Goal: Task Accomplishment & Management: Use online tool/utility

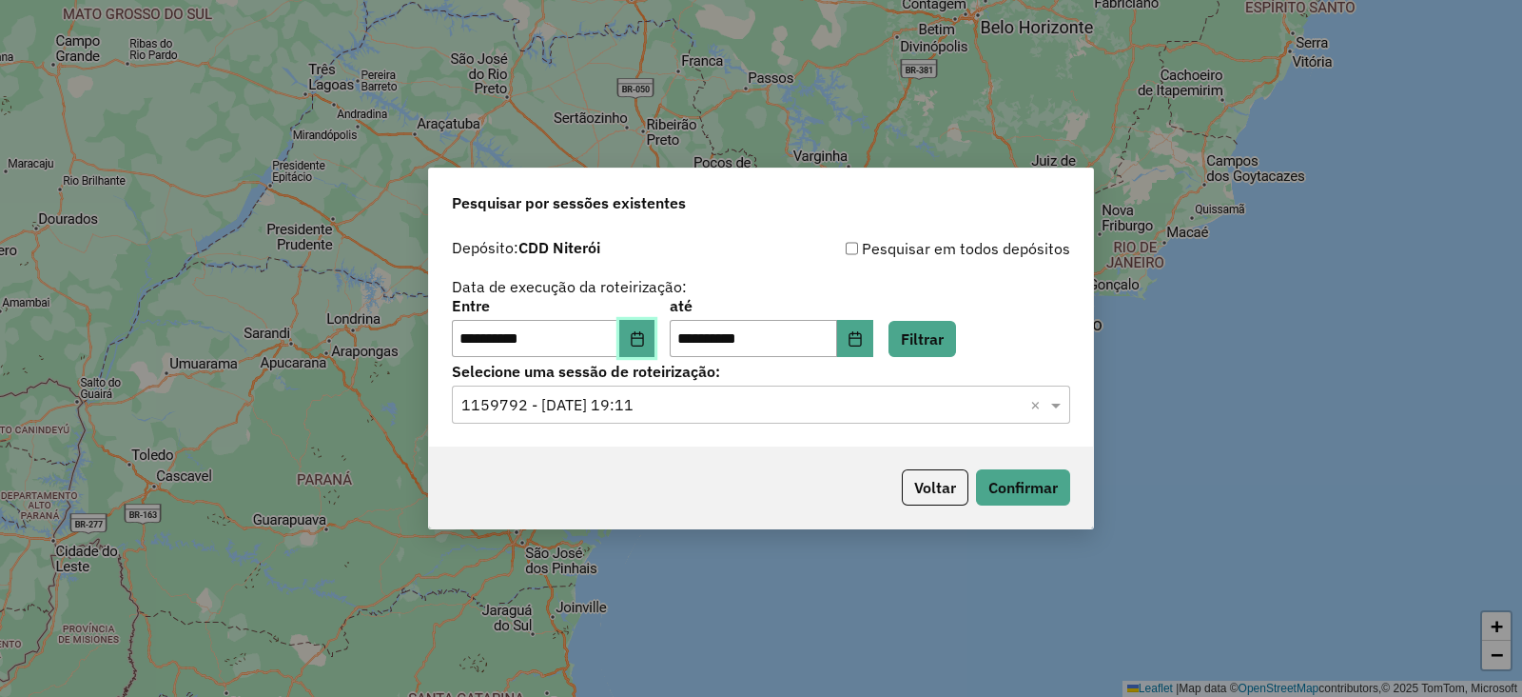
click at [645, 335] on icon "Choose Date" at bounding box center [637, 338] width 15 height 15
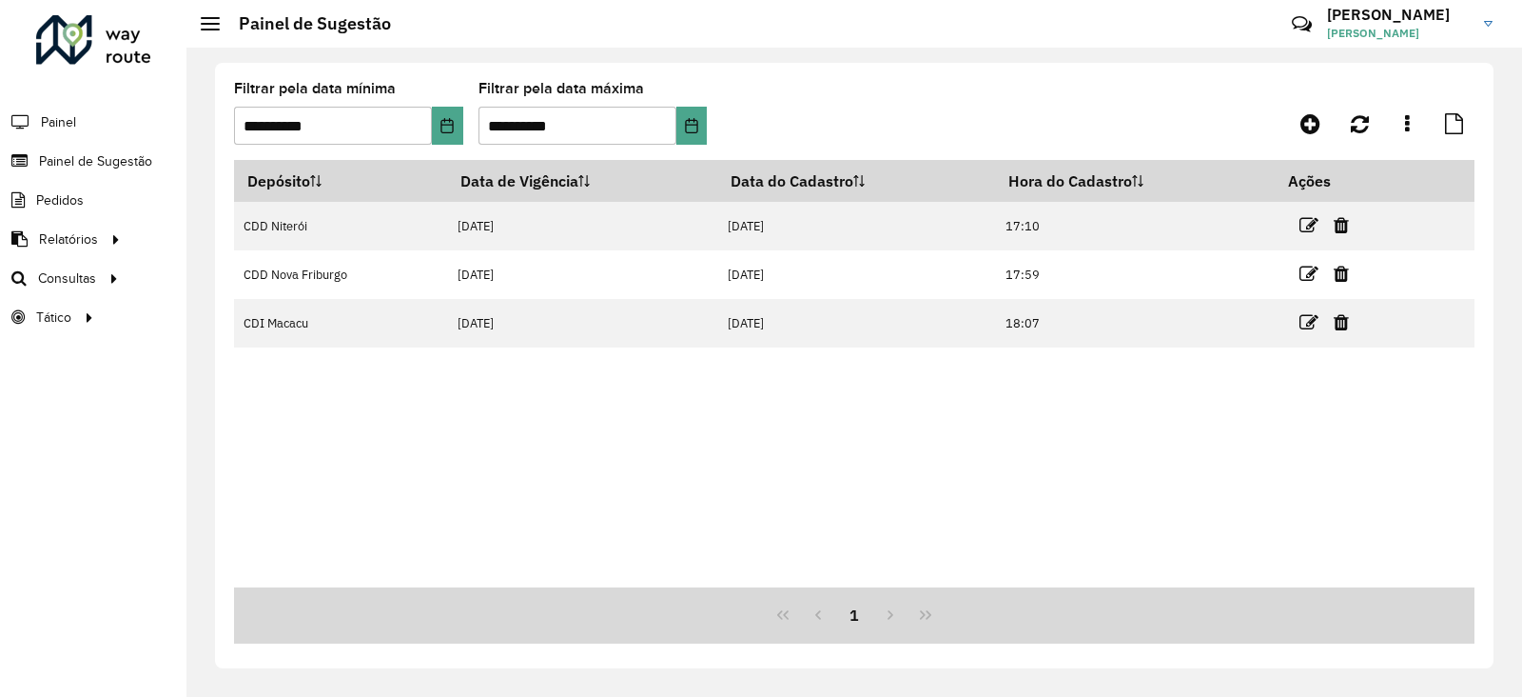
click at [110, 59] on div at bounding box center [93, 39] width 115 height 49
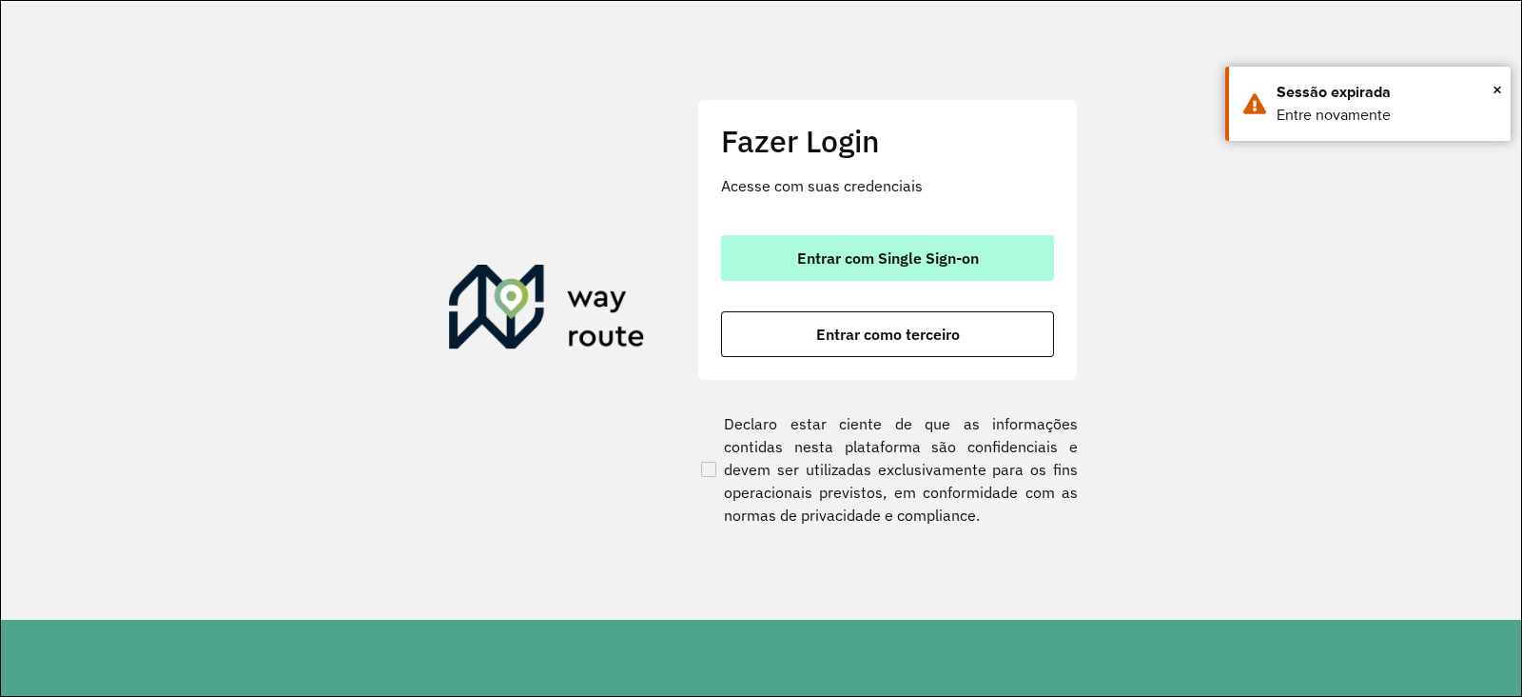
click at [799, 244] on button "Entrar com Single Sign-on" at bounding box center [887, 258] width 333 height 46
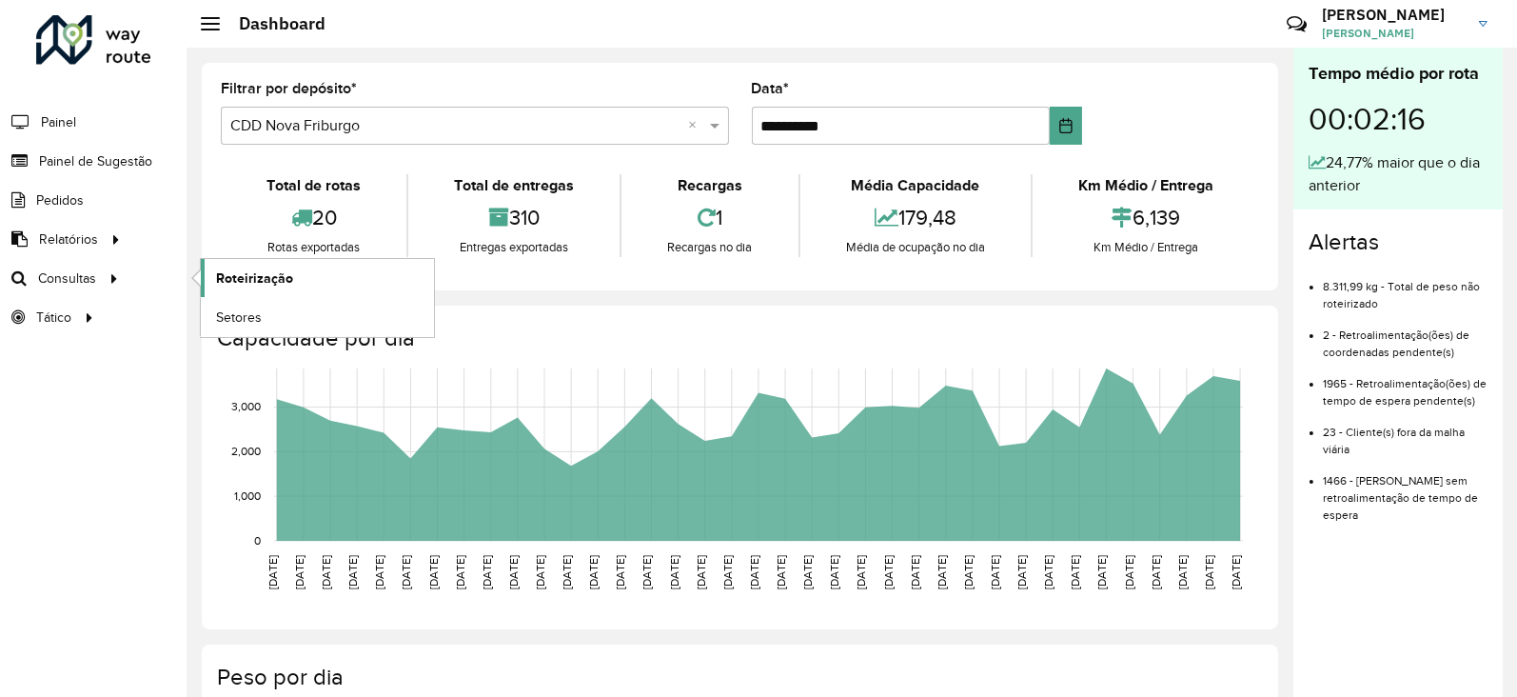
click at [239, 273] on span "Roteirização" at bounding box center [254, 278] width 77 height 20
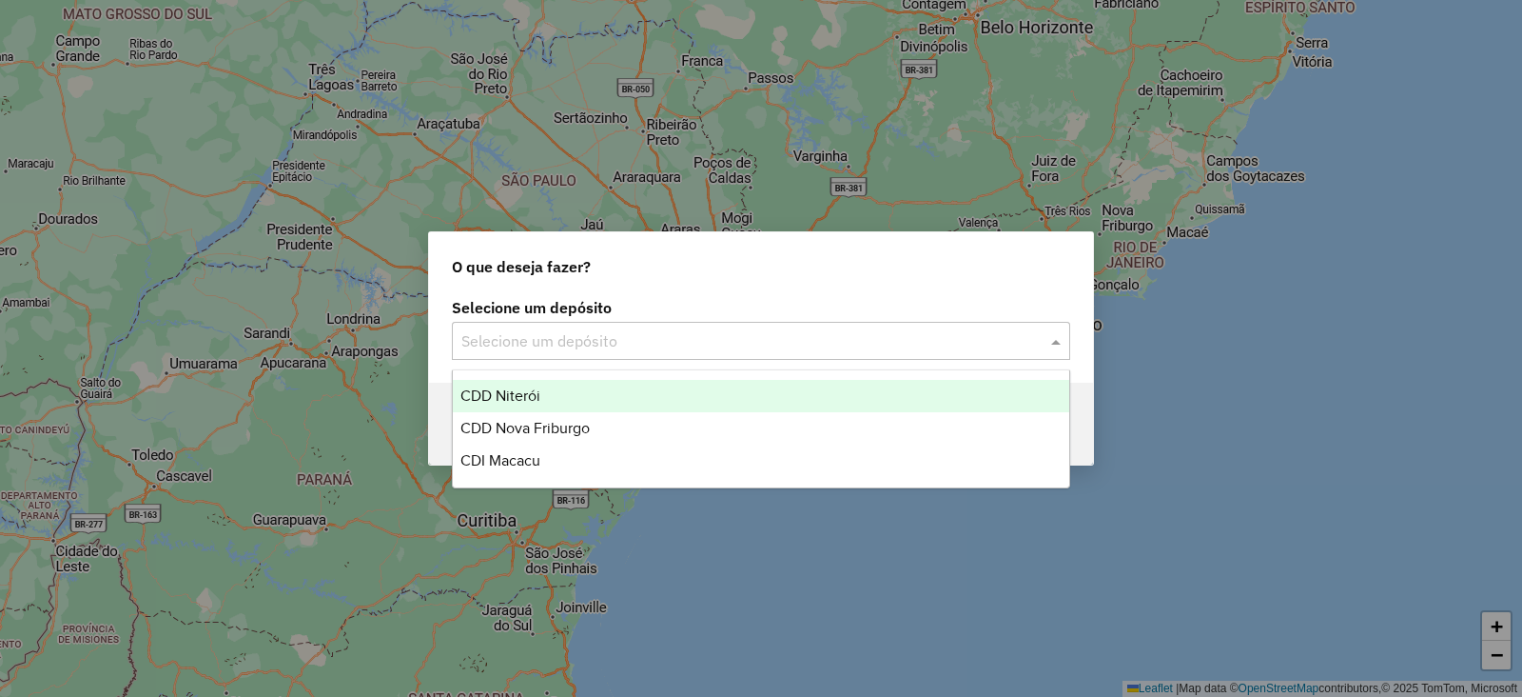
click at [511, 333] on input "text" at bounding box center [741, 341] width 561 height 23
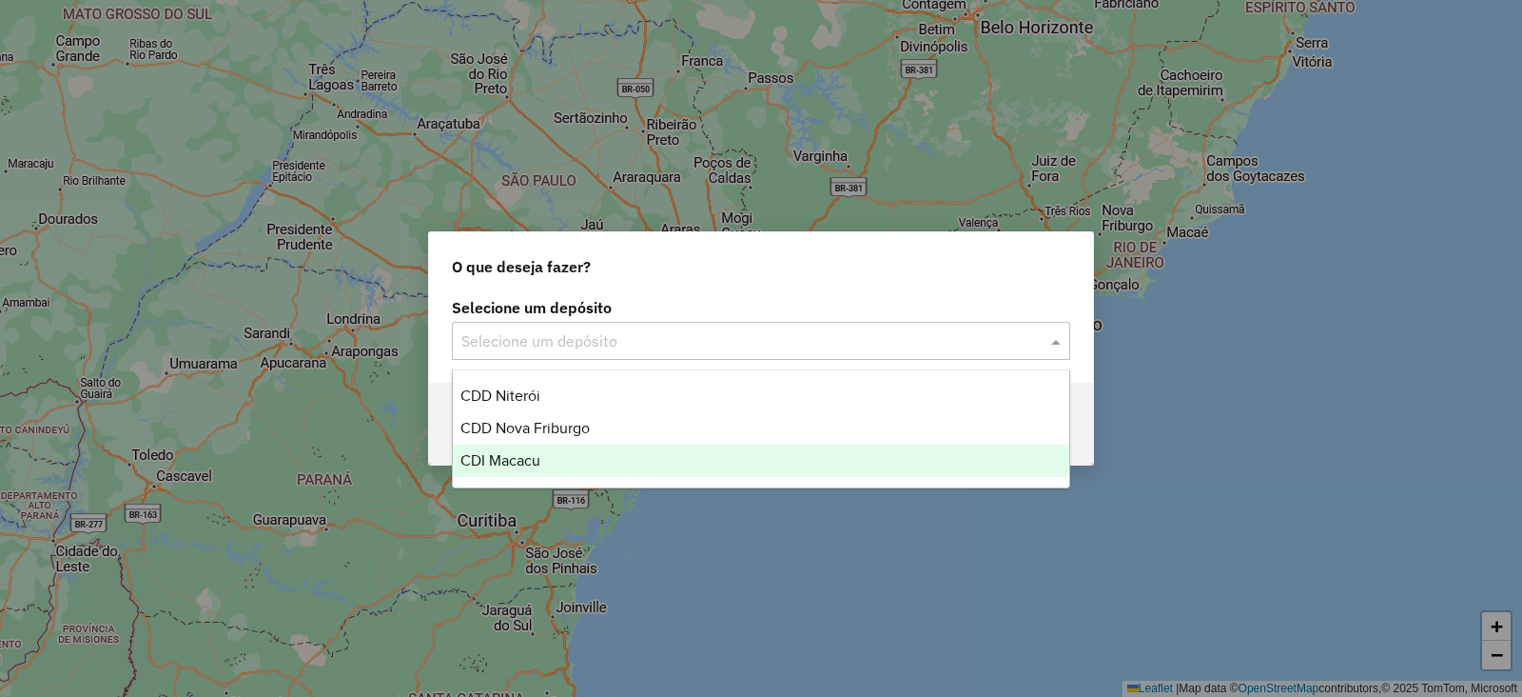
click at [529, 468] on div "CDI Macacu" at bounding box center [761, 460] width 617 height 32
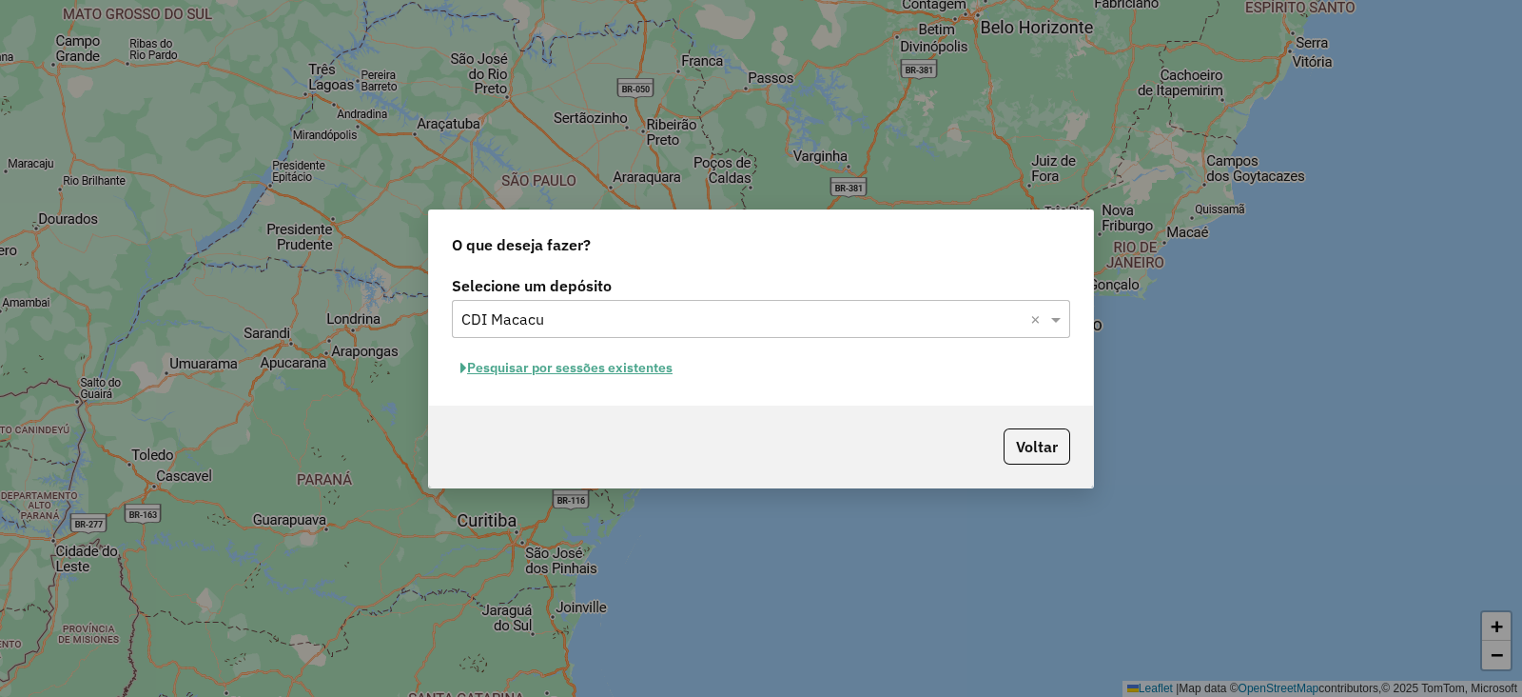
click at [561, 374] on button "Pesquisar por sessões existentes" at bounding box center [566, 367] width 229 height 29
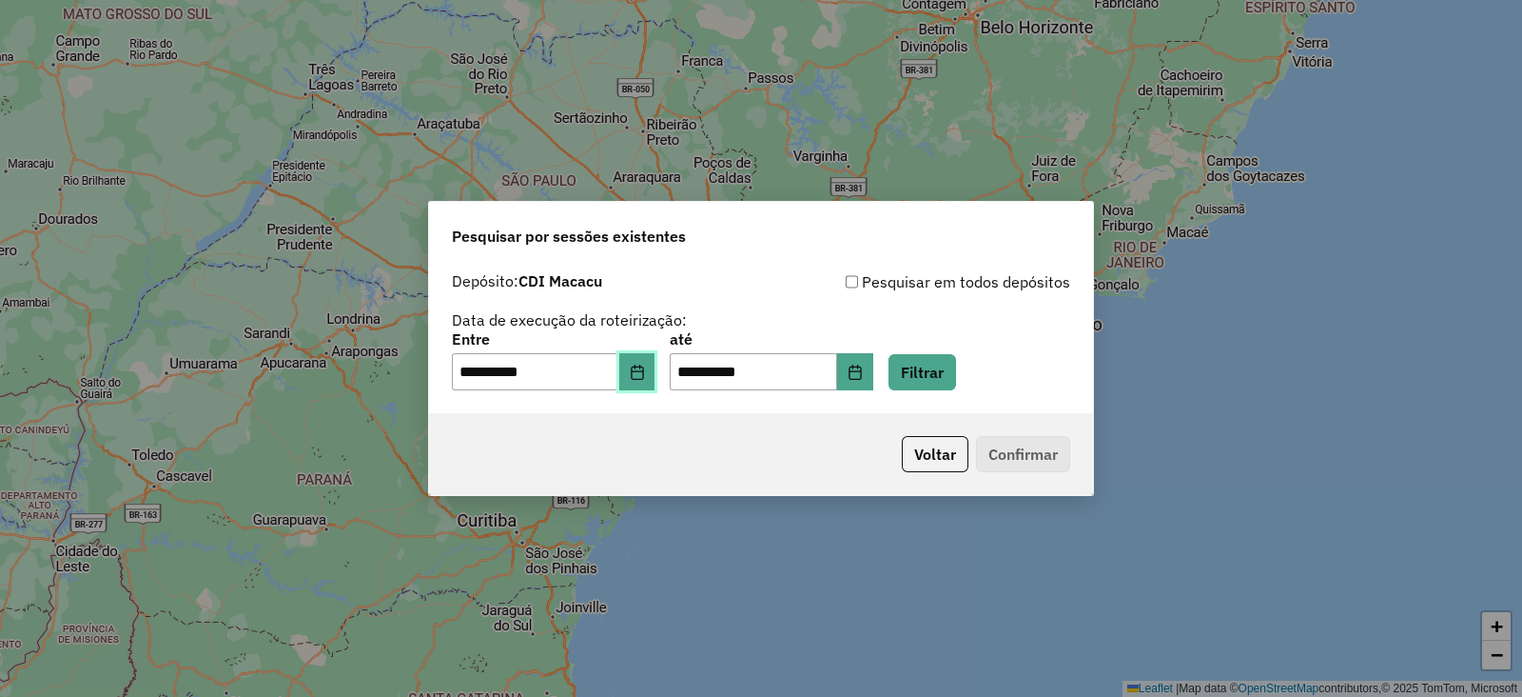
click at [649, 360] on button "Choose Date" at bounding box center [637, 372] width 36 height 38
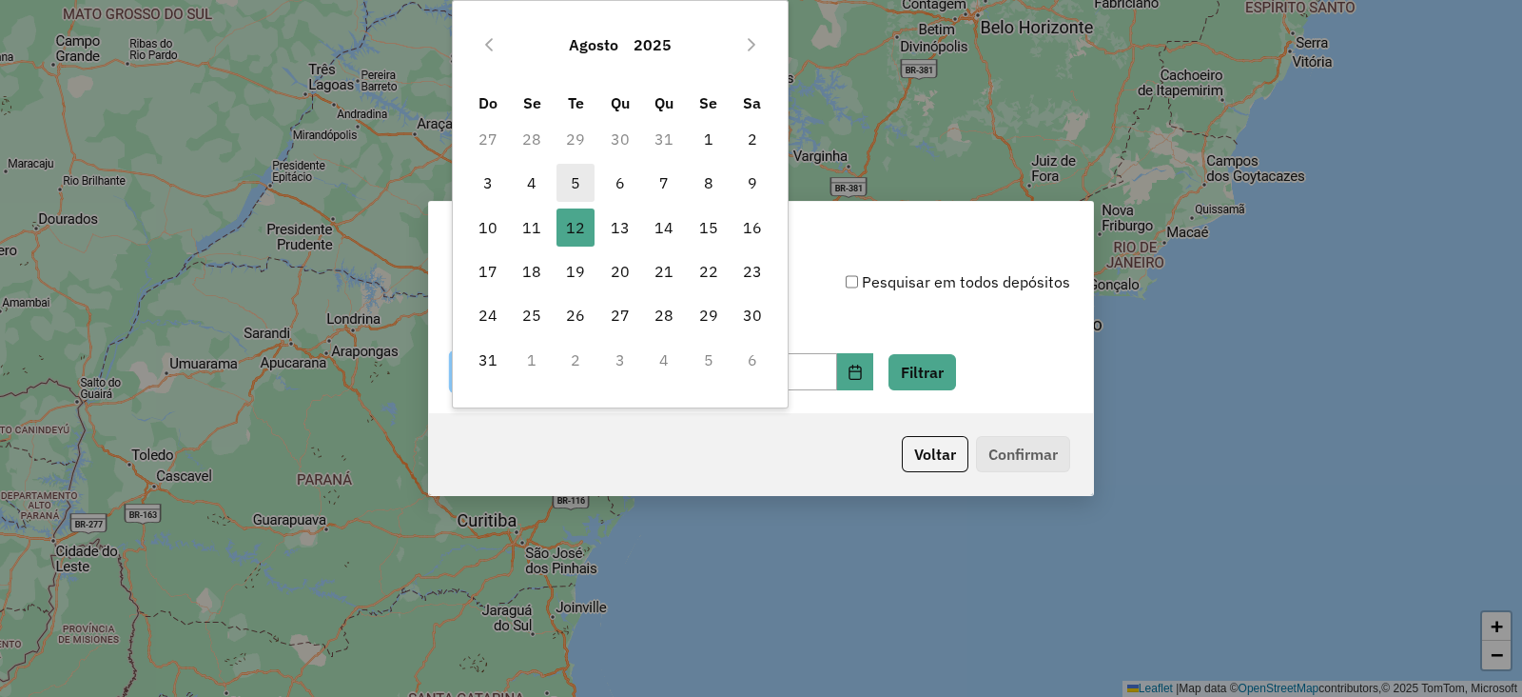
click at [571, 185] on span "5" at bounding box center [576, 183] width 38 height 38
type input "**********"
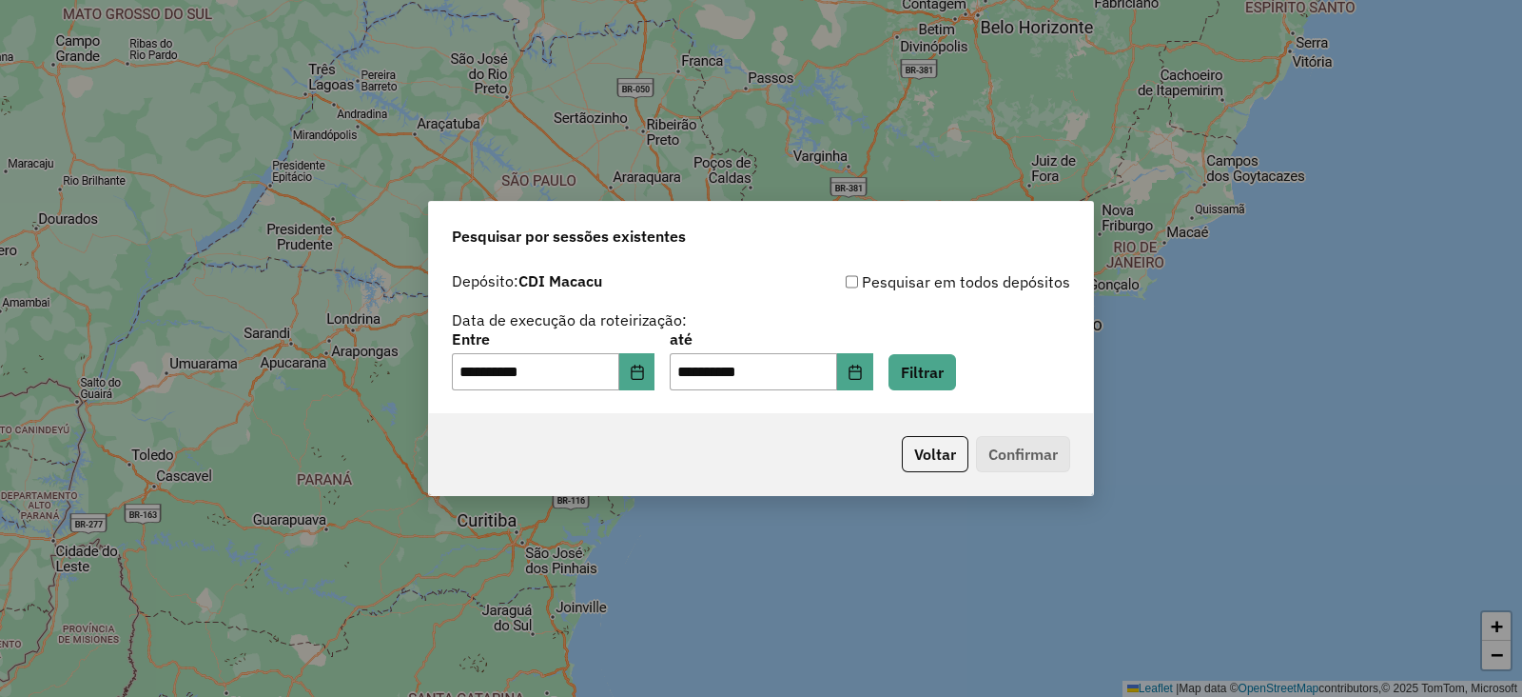
click at [889, 392] on div "**********" at bounding box center [761, 338] width 664 height 151
click at [861, 378] on icon "Choose Date" at bounding box center [855, 371] width 12 height 15
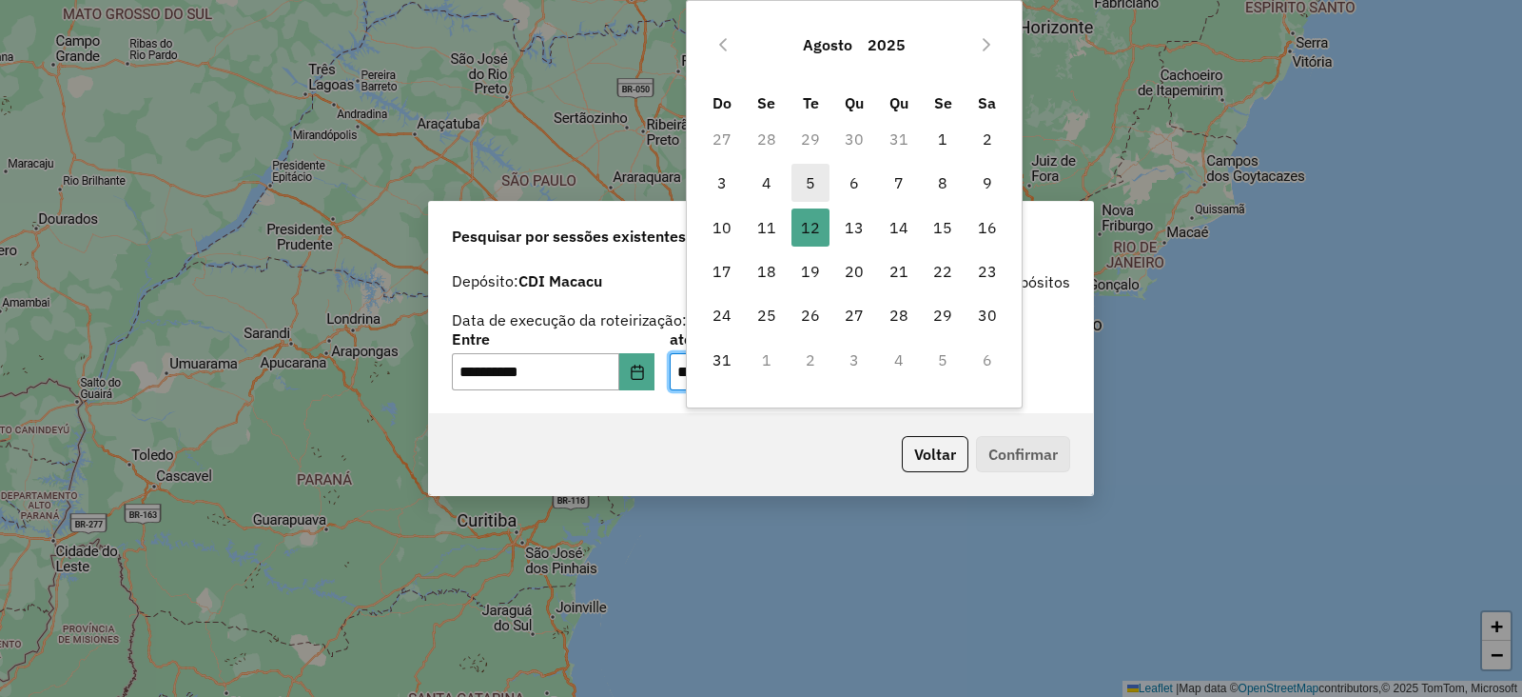
click at [804, 173] on span "5" at bounding box center [811, 183] width 38 height 38
type input "**********"
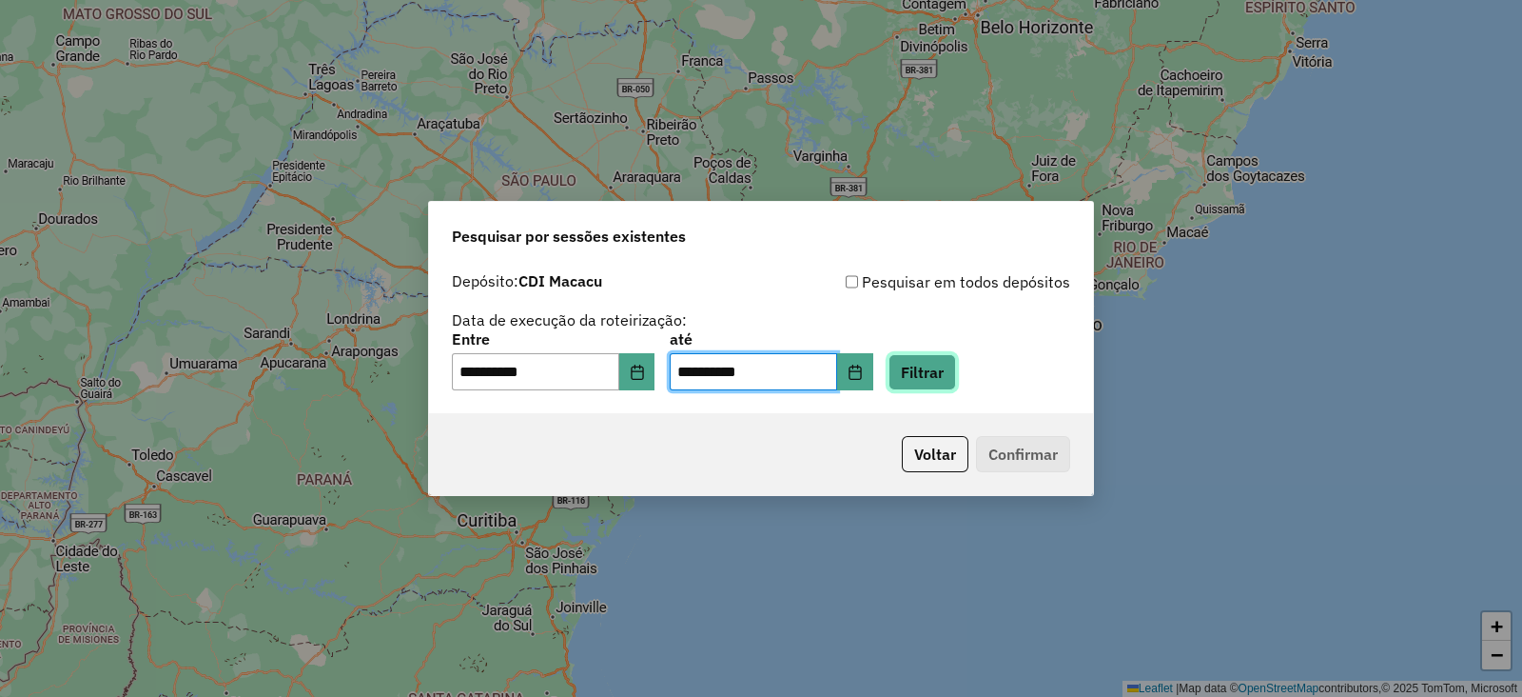
click at [956, 368] on button "Filtrar" at bounding box center [923, 372] width 68 height 36
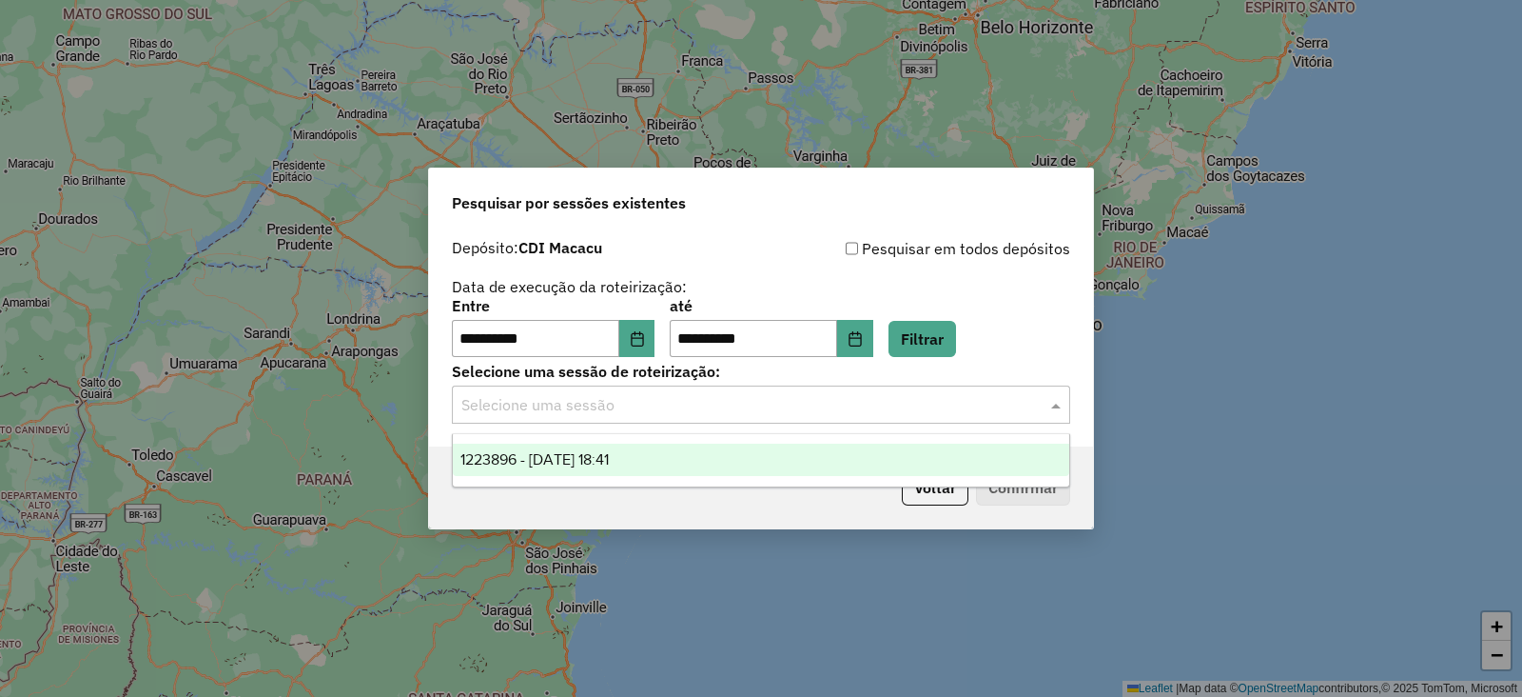
click at [655, 410] on input "text" at bounding box center [741, 405] width 561 height 23
click at [604, 458] on span "1223896 - 05/08/2025 18:41" at bounding box center [535, 459] width 148 height 16
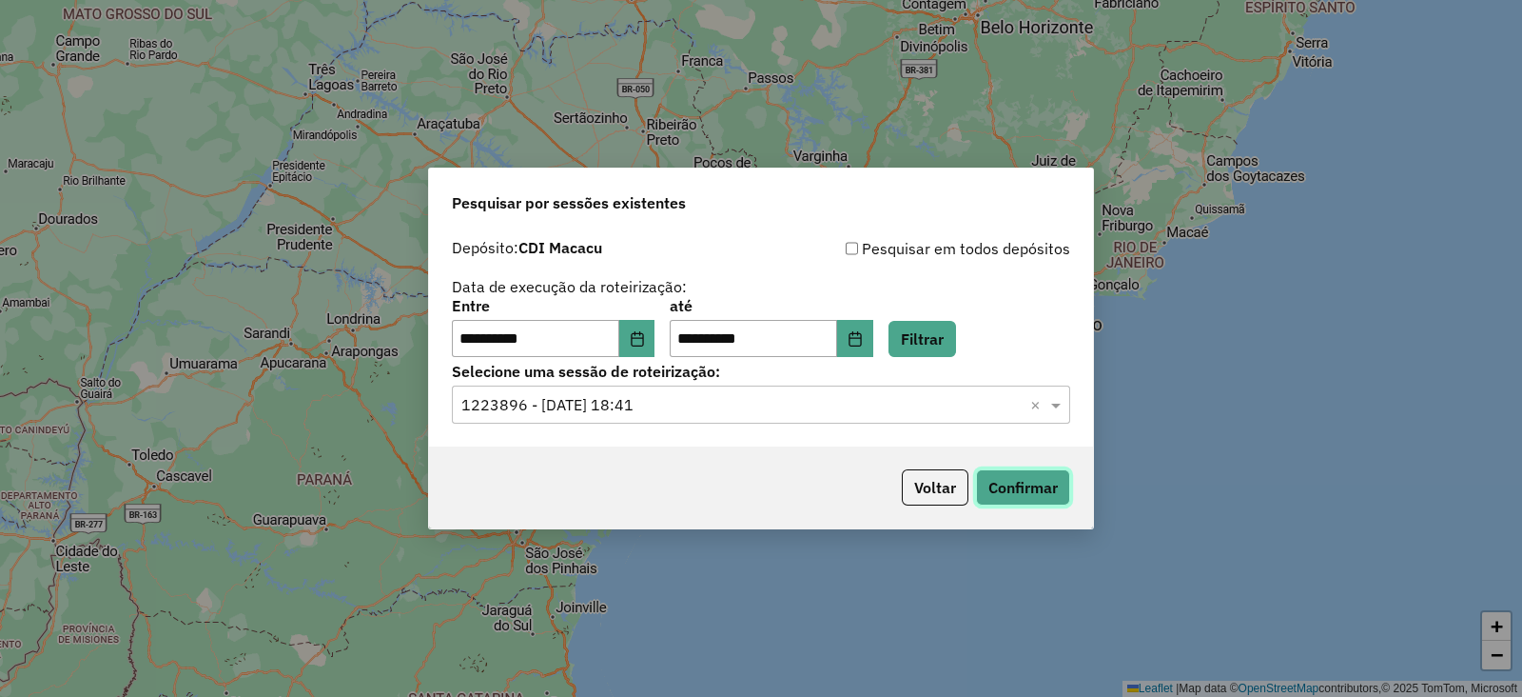
click at [1009, 493] on button "Confirmar" at bounding box center [1023, 487] width 94 height 36
click at [645, 343] on icon "Choose Date" at bounding box center [637, 338] width 15 height 15
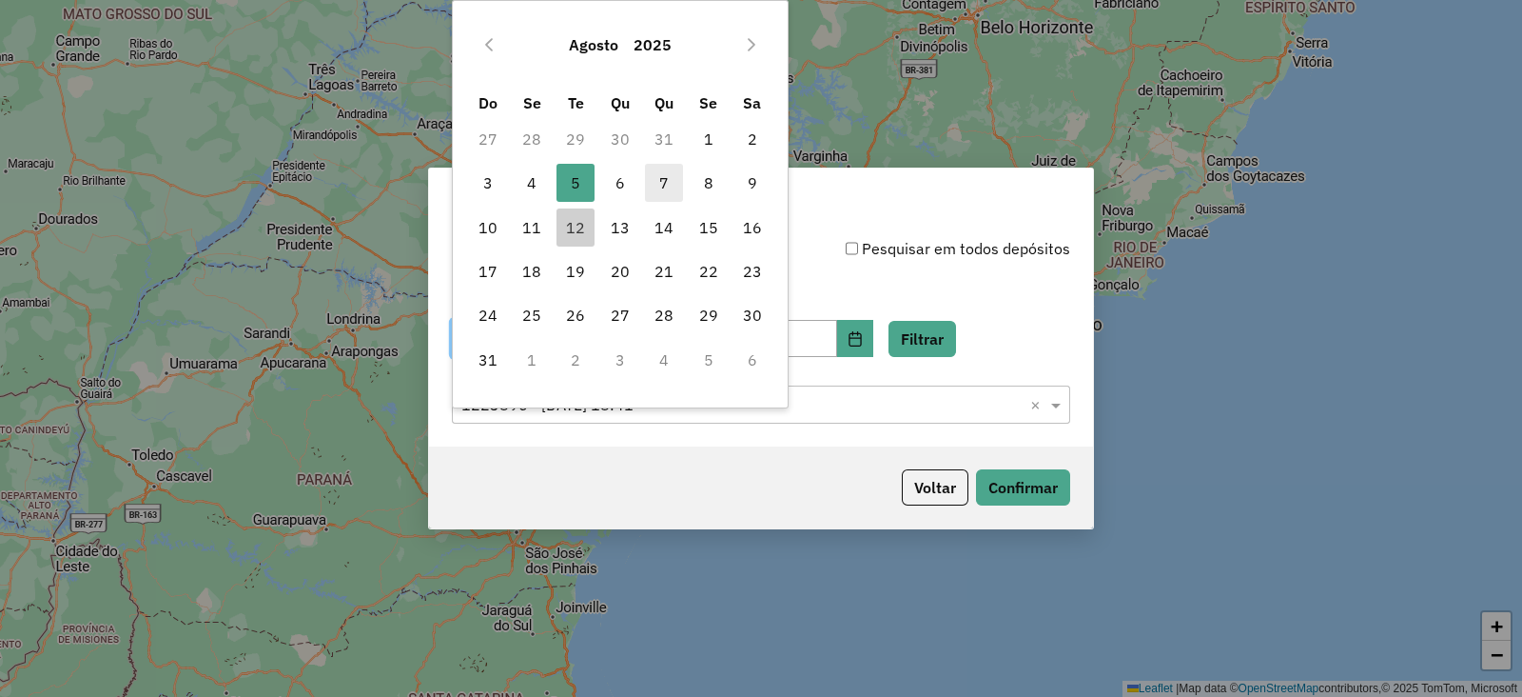
click at [661, 188] on span "7" at bounding box center [664, 183] width 38 height 38
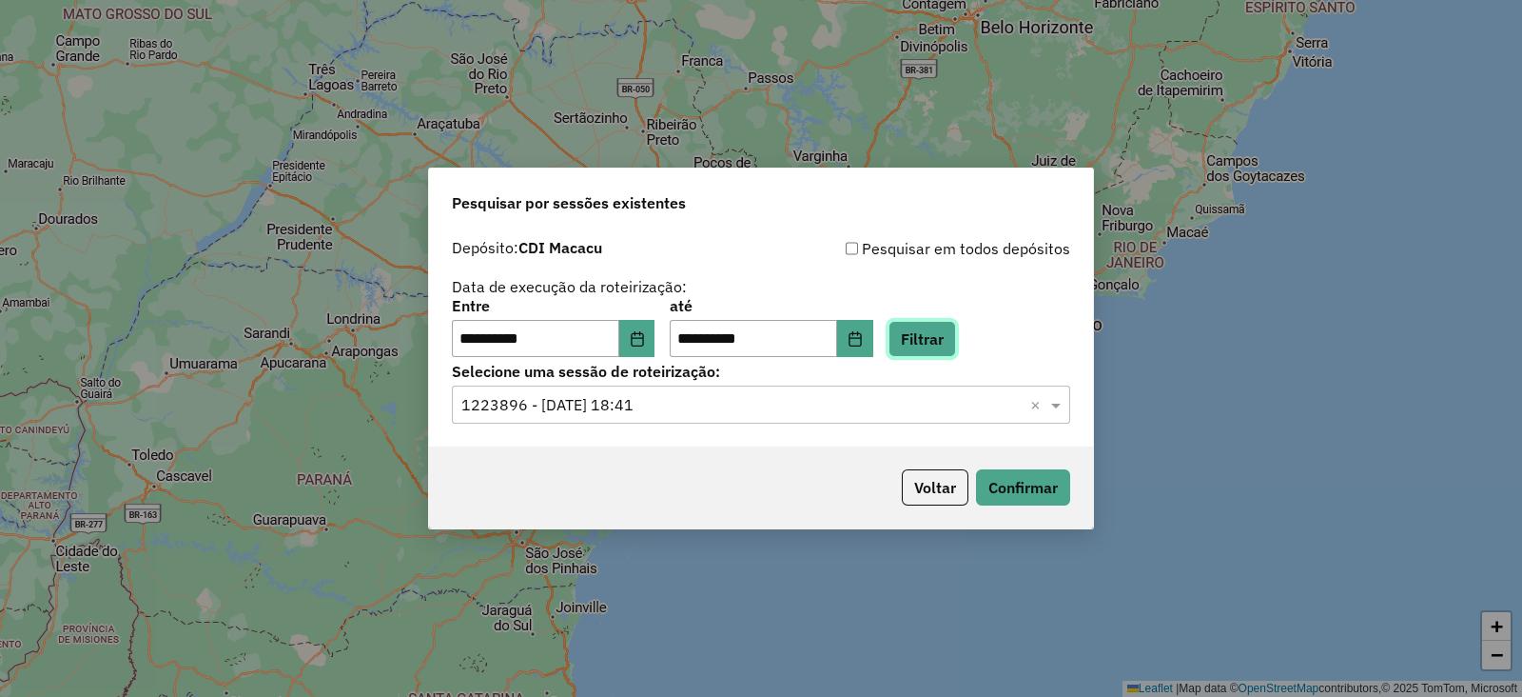
click at [944, 335] on button "Filtrar" at bounding box center [923, 339] width 68 height 36
click at [673, 409] on input "text" at bounding box center [741, 405] width 561 height 23
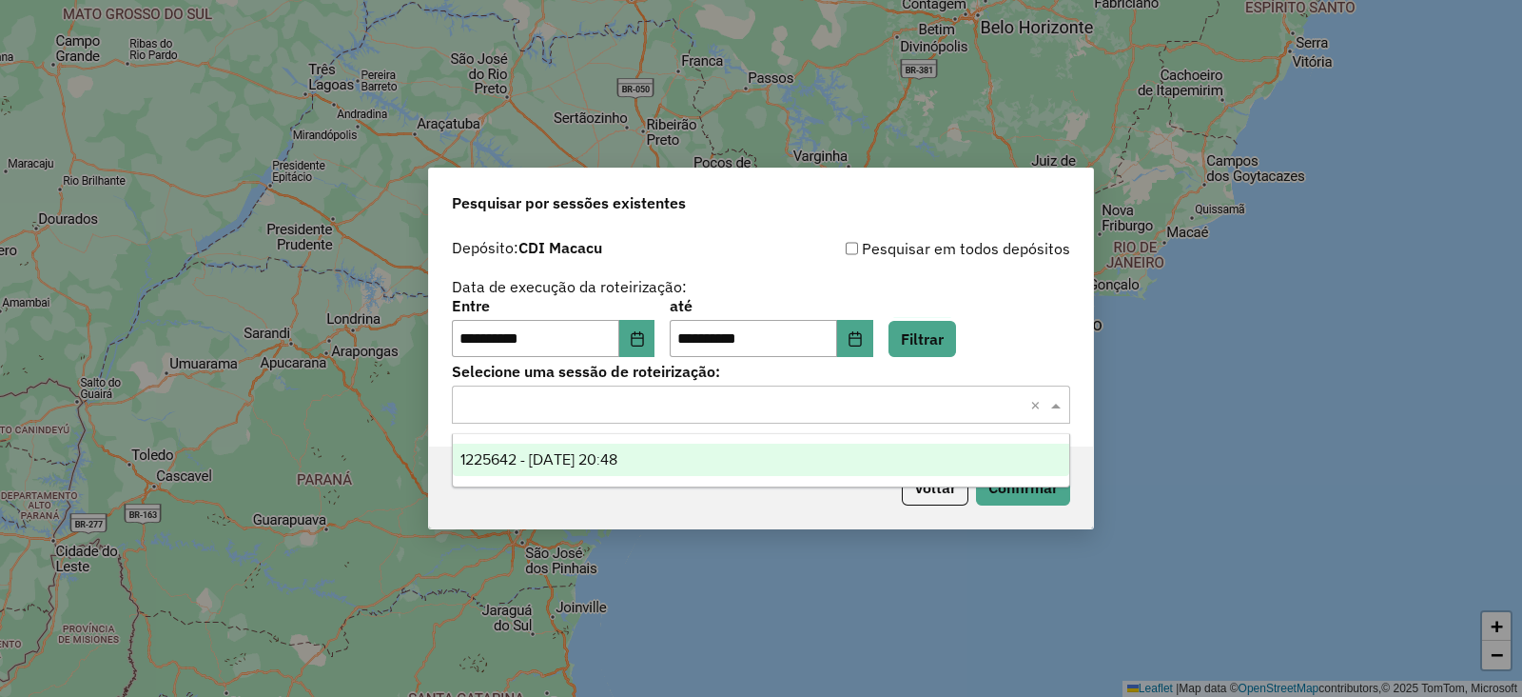
click at [608, 460] on span "1225642 - 07/08/2025 20:48" at bounding box center [539, 459] width 157 height 16
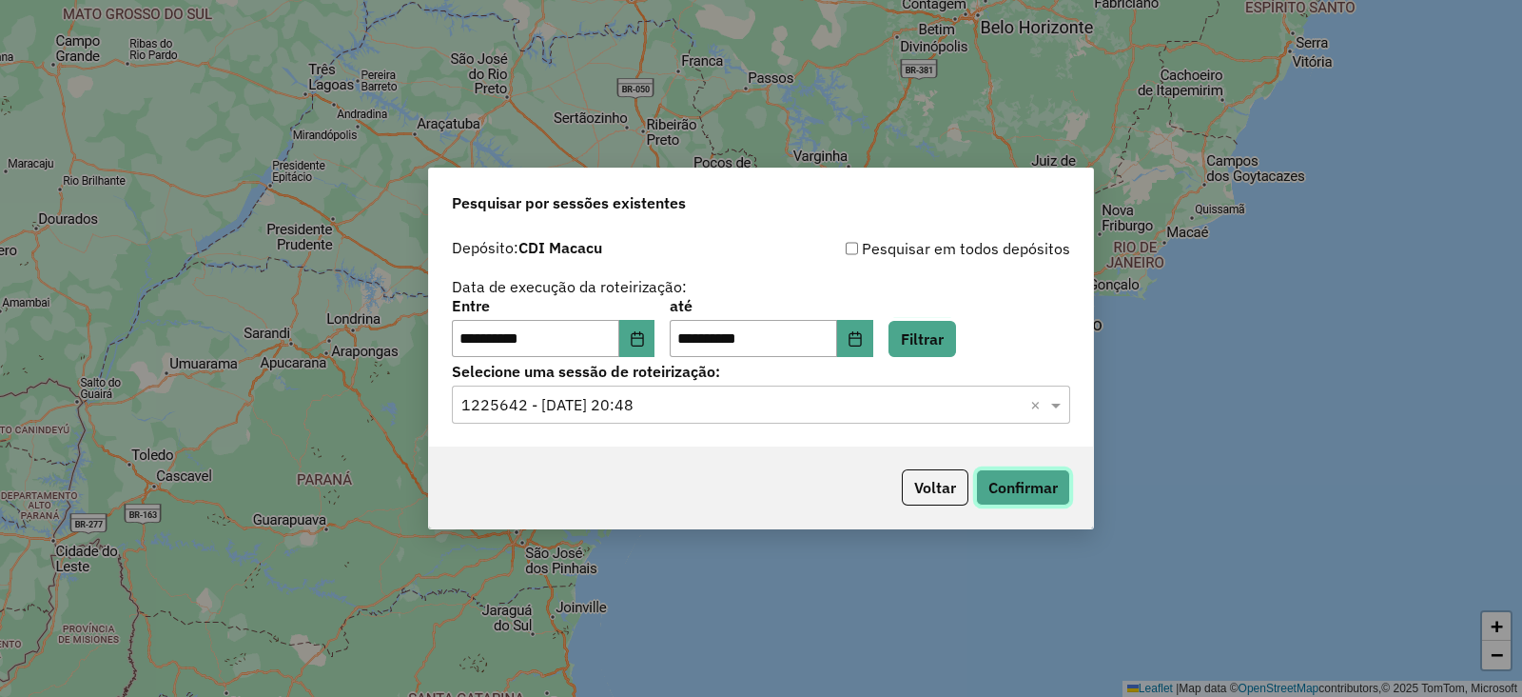
click at [1001, 492] on button "Confirmar" at bounding box center [1023, 487] width 94 height 36
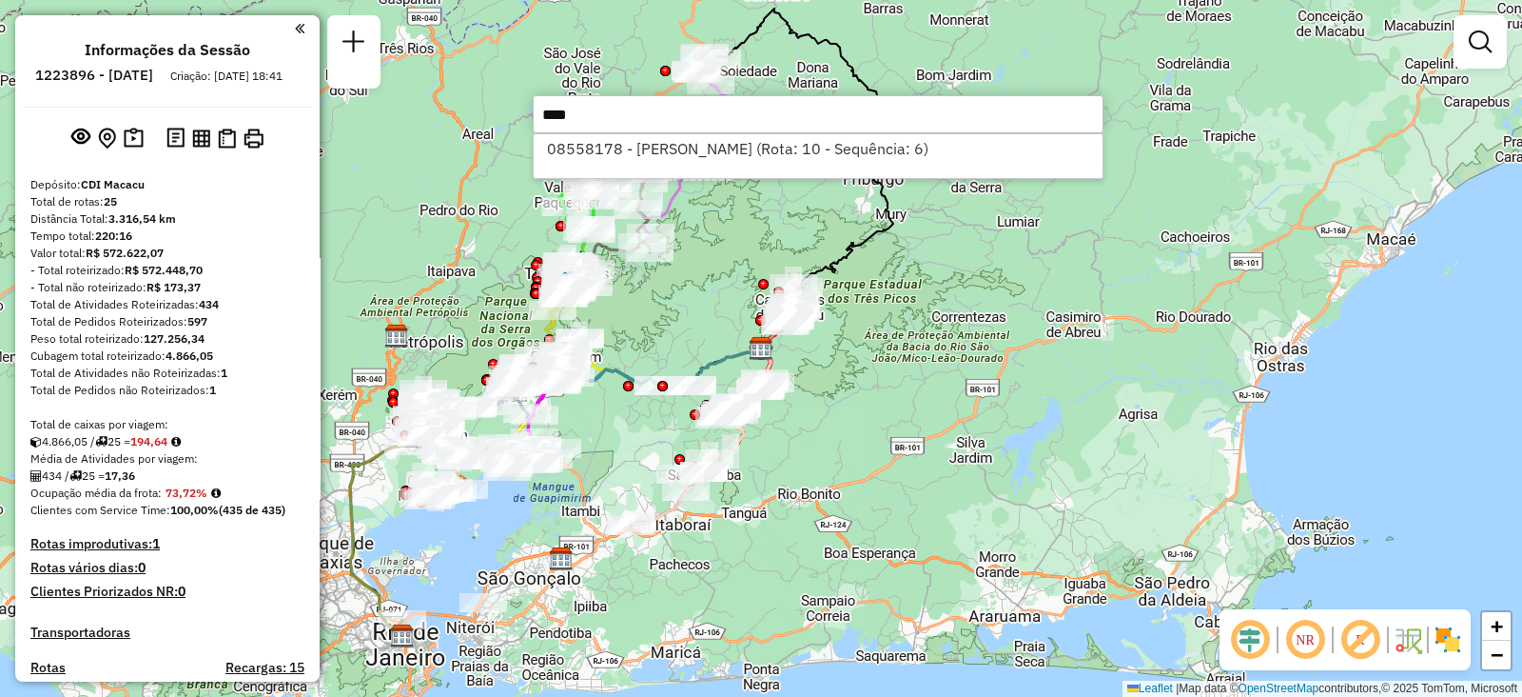
type input "*****"
select select "**********"
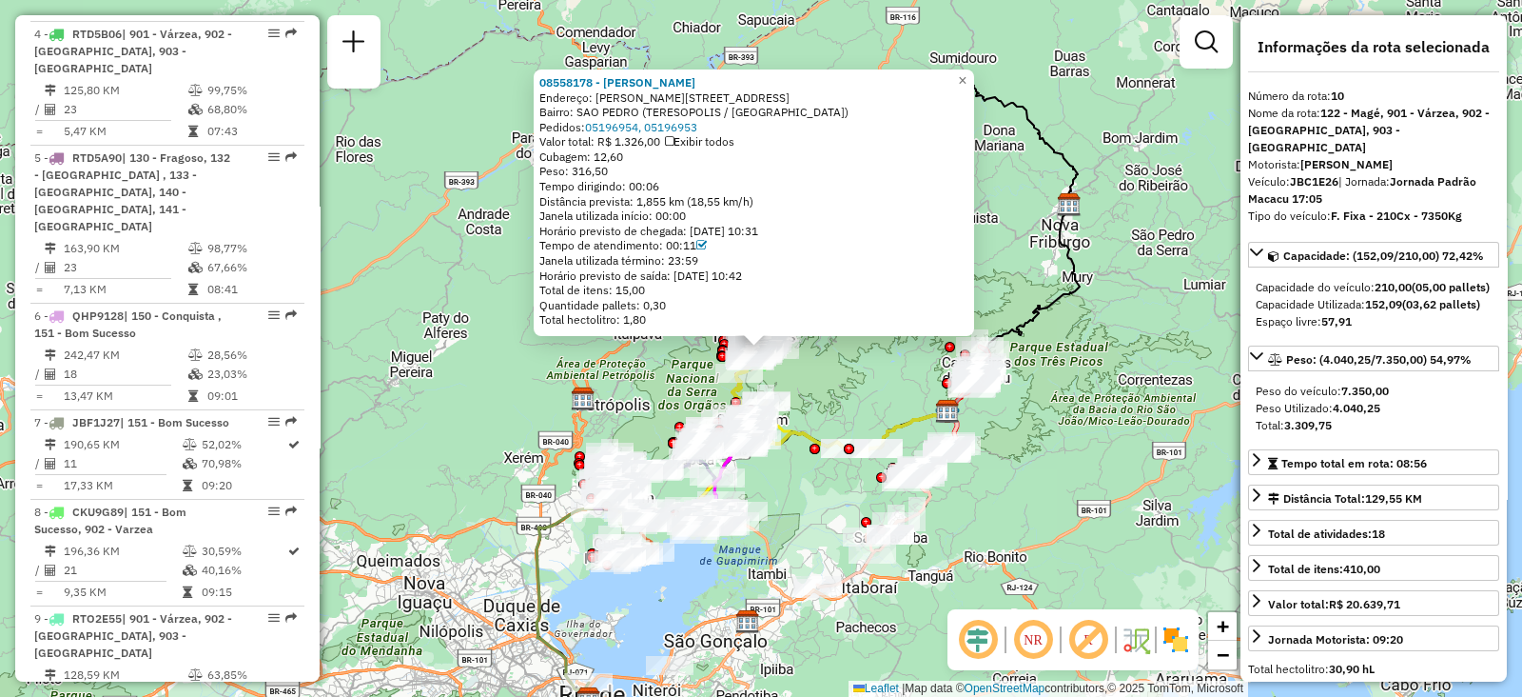
scroll to position [1695, 0]
